Goal: Find specific page/section: Find specific page/section

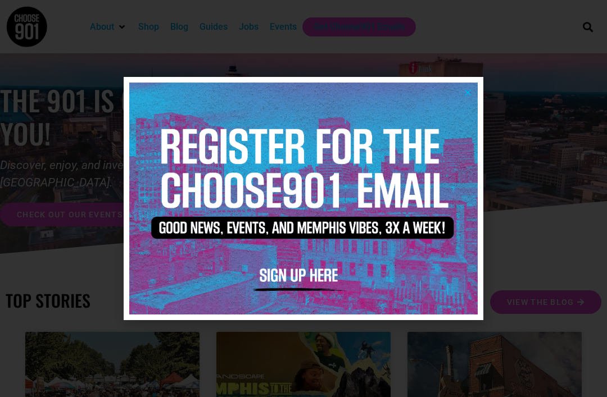
click at [470, 99] on img at bounding box center [303, 199] width 348 height 232
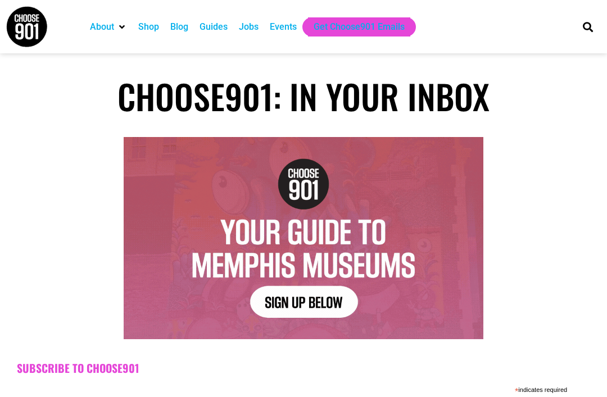
click at [258, 28] on div "Jobs" at bounding box center [249, 26] width 20 height 13
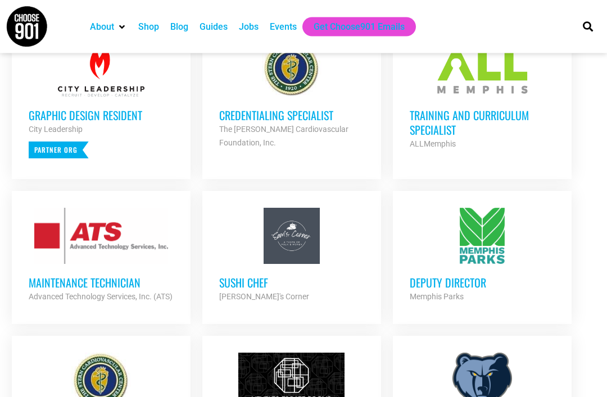
scroll to position [505, 0]
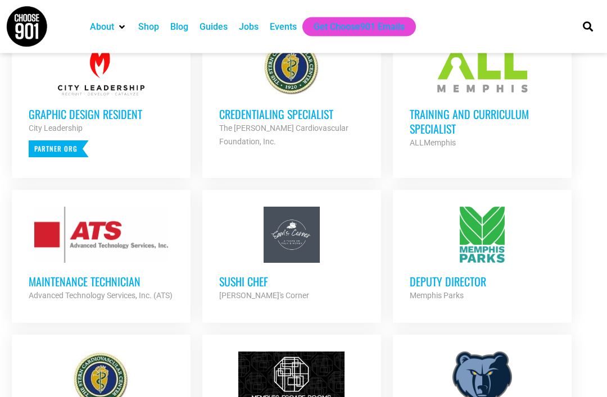
click at [331, 119] on h3 "Credentialing Specialist" at bounding box center [291, 114] width 145 height 15
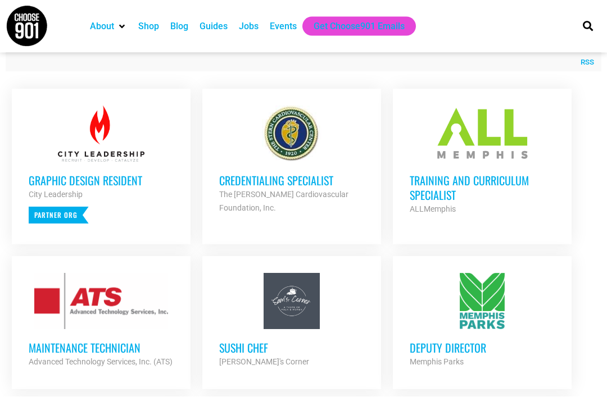
scroll to position [438, 0]
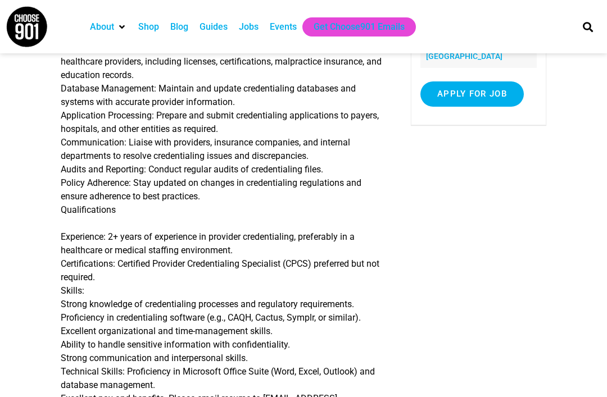
scroll to position [195, 0]
